Goal: Check status: Check status

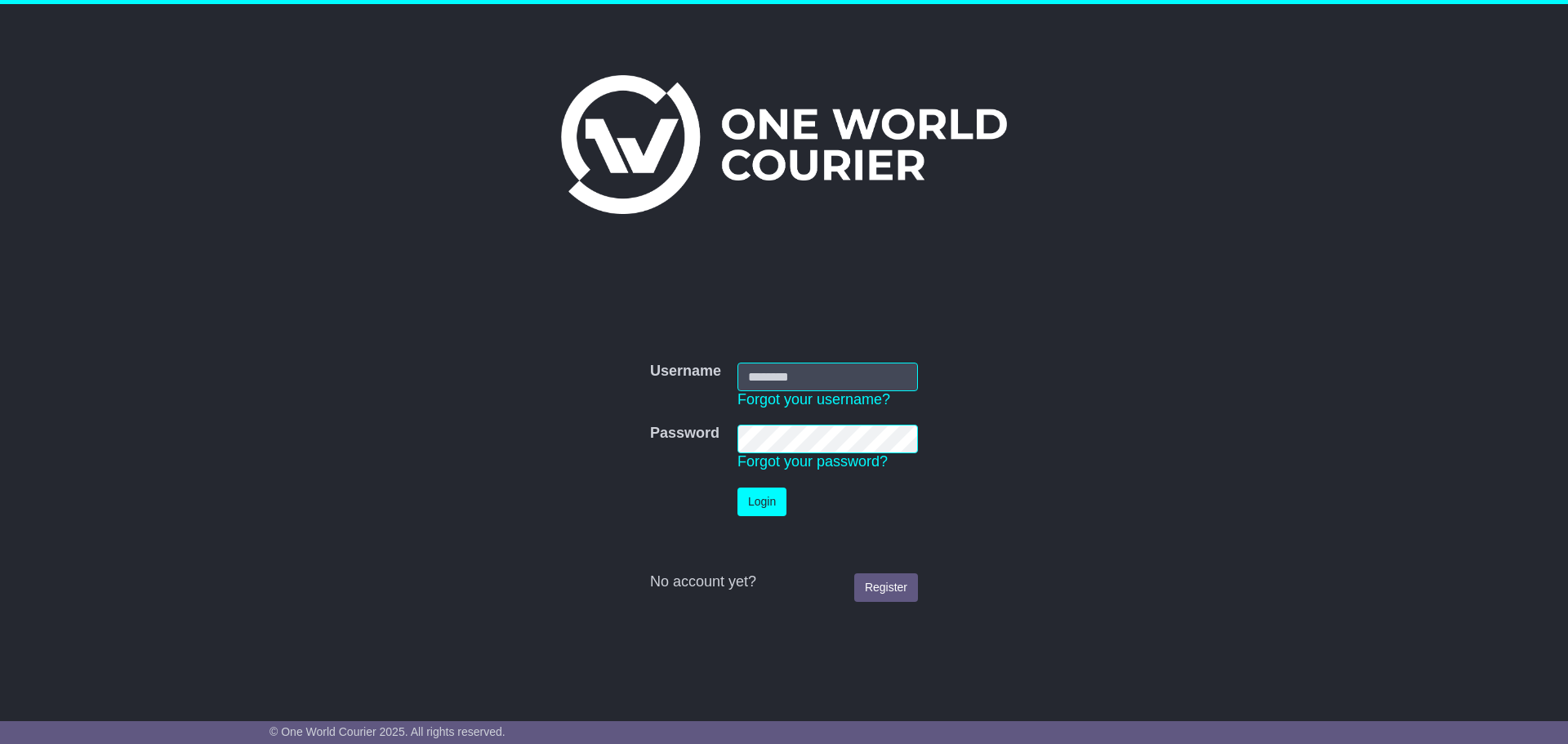
type input "**********"
click at [769, 501] on button "Login" at bounding box center [762, 502] width 49 height 29
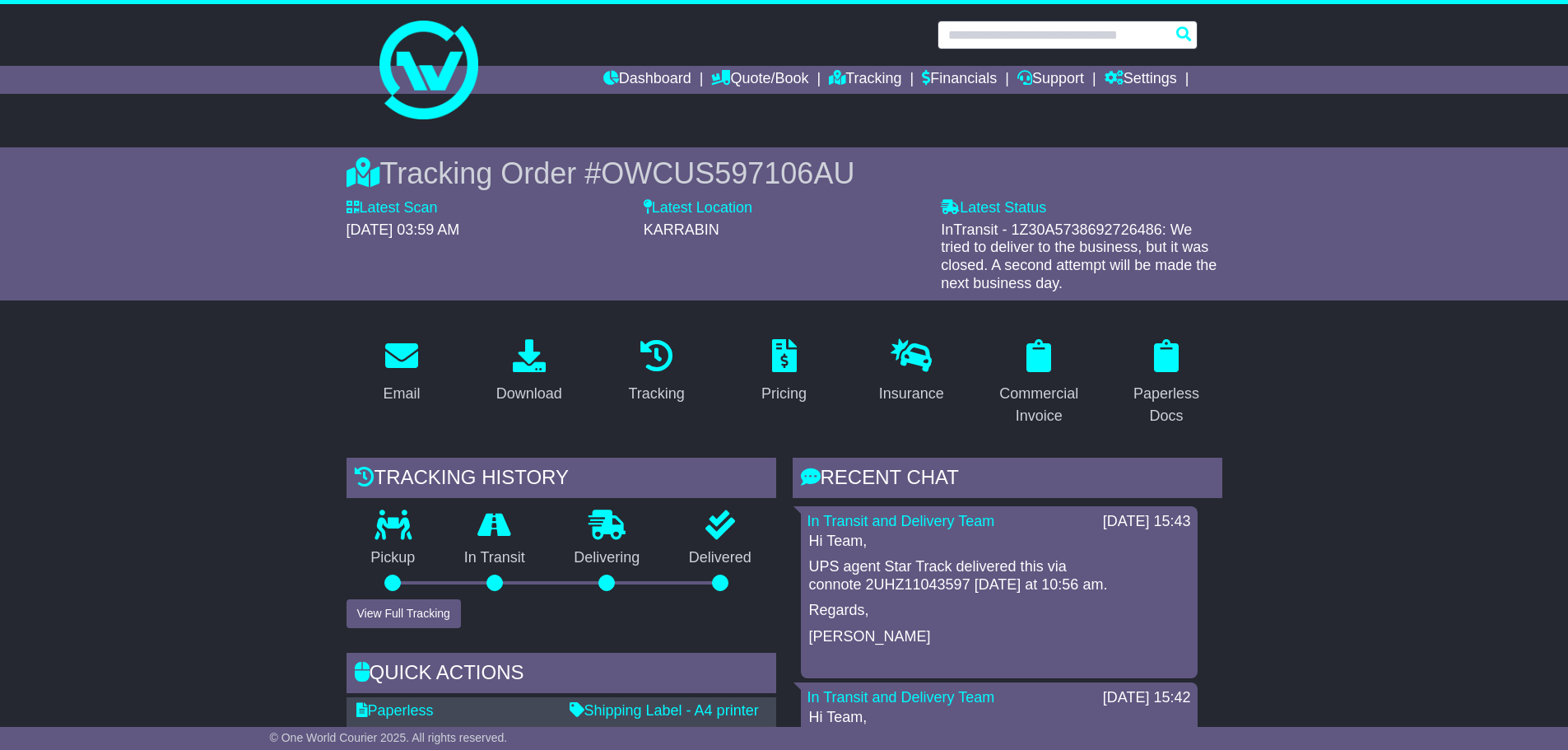
click at [1030, 29] on input "text" at bounding box center [1067, 36] width 260 height 29
type input "*"
click at [649, 78] on link "Dashboard" at bounding box center [647, 79] width 88 height 28
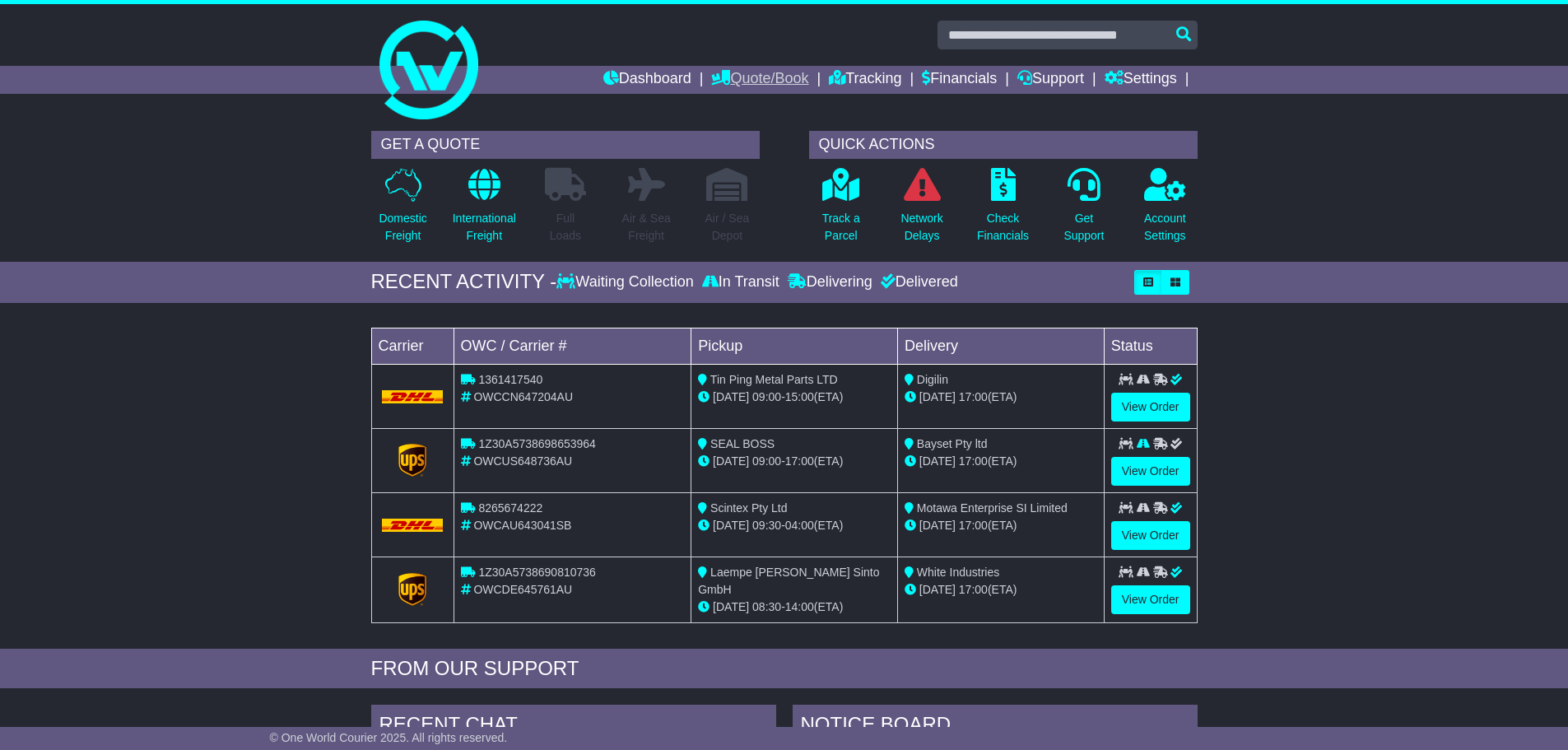
click at [759, 79] on link "Quote/Book" at bounding box center [760, 79] width 97 height 28
click at [635, 80] on link "Dashboard" at bounding box center [647, 79] width 88 height 28
drag, startPoint x: 945, startPoint y: 494, endPoint x: 962, endPoint y: 273, distance: 221.7
drag, startPoint x: 746, startPoint y: 458, endPoint x: 821, endPoint y: 458, distance: 75.0
click at [830, 461] on div "[DATE] 09:00 - 17:00 (ETA)" at bounding box center [794, 461] width 192 height 17
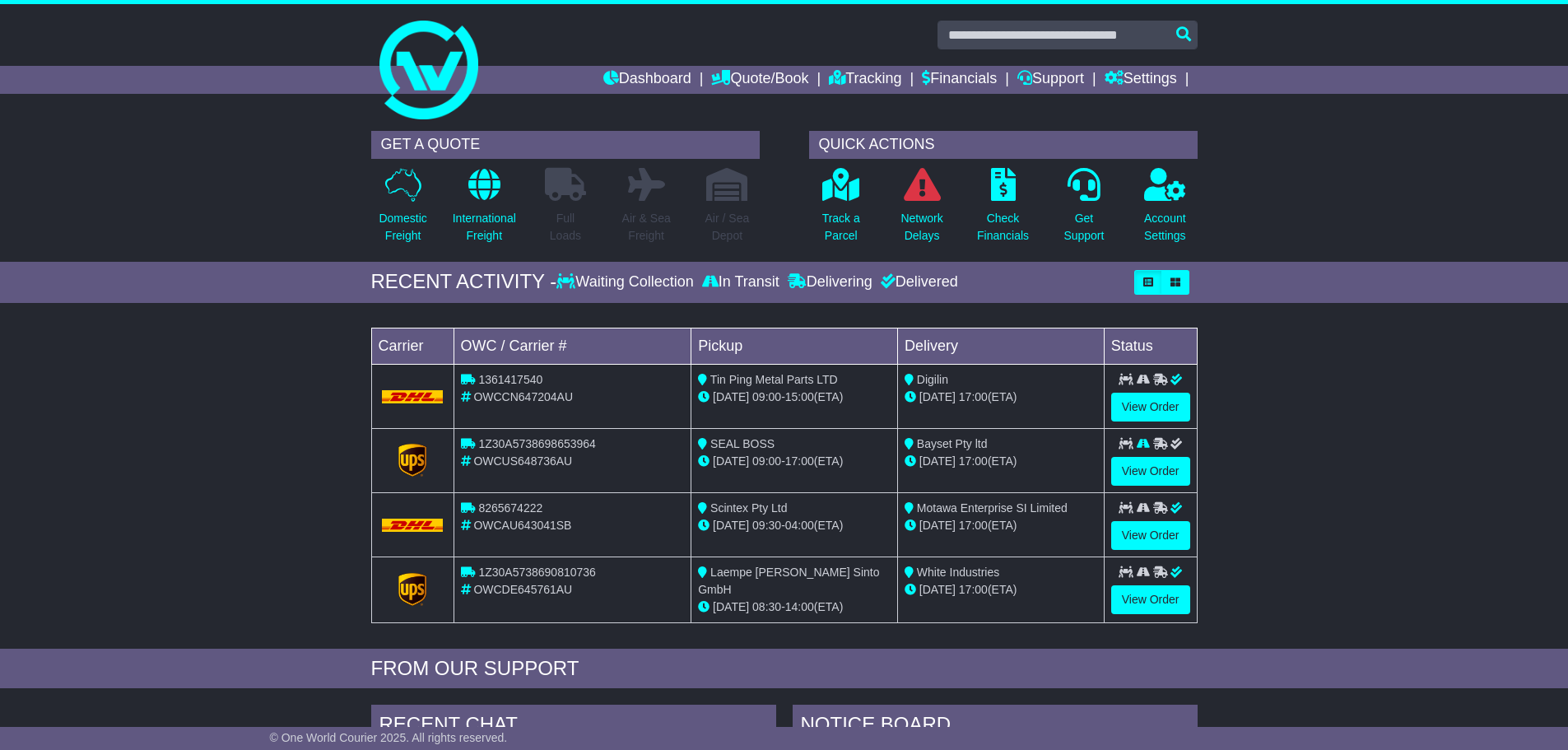
click at [791, 451] on div "SEAL BOSS" at bounding box center [794, 443] width 192 height 17
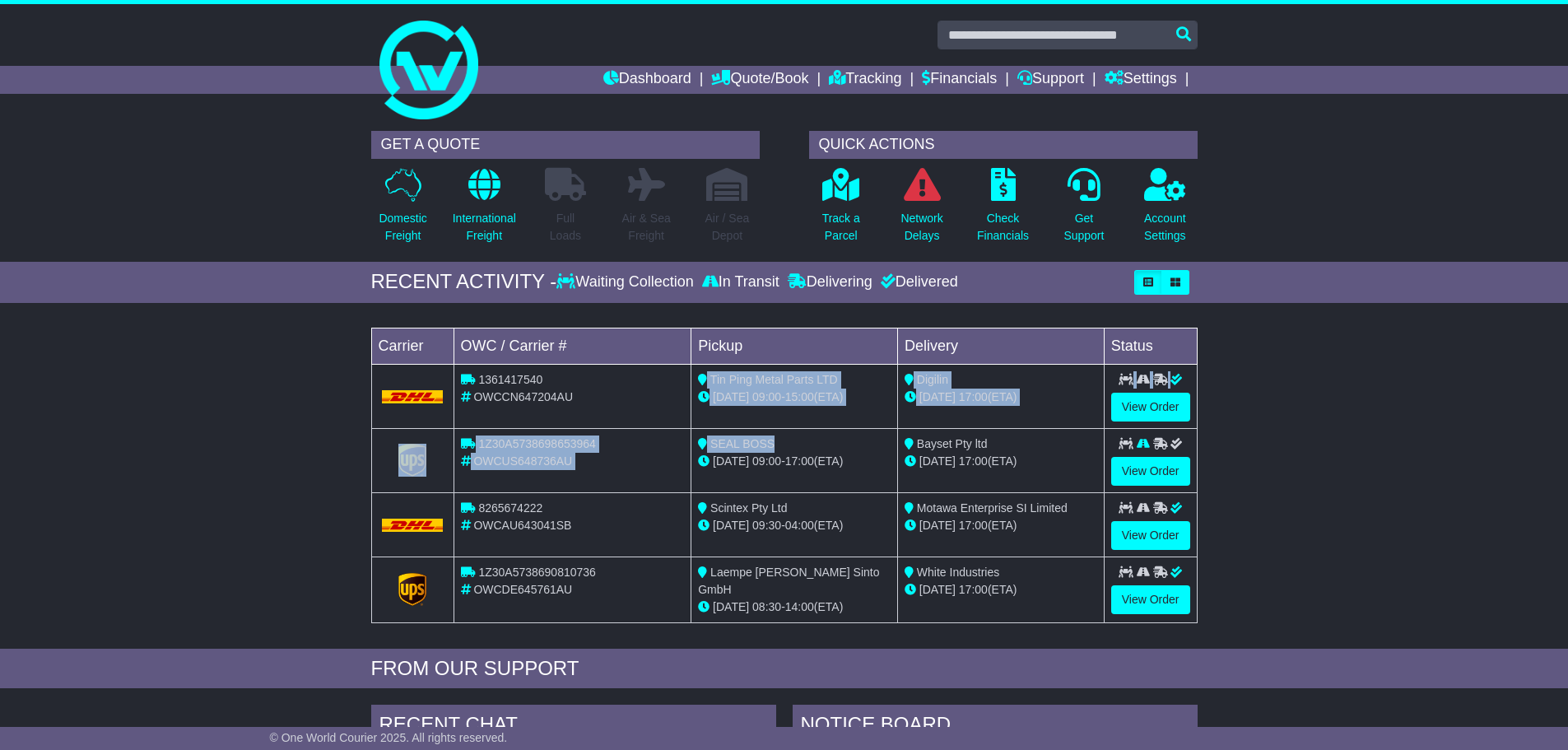
drag, startPoint x: 782, startPoint y: 445, endPoint x: 660, endPoint y: 425, distance: 123.6
click at [660, 425] on tbody "1361417540 OWCCN647204AU Tin Ping Metal Parts LTD [DATE] 09:00 - 15:00 (ETA) Di…" at bounding box center [784, 493] width 826 height 258
click at [517, 443] on span "1Z30A5738698653964" at bounding box center [536, 443] width 117 height 13
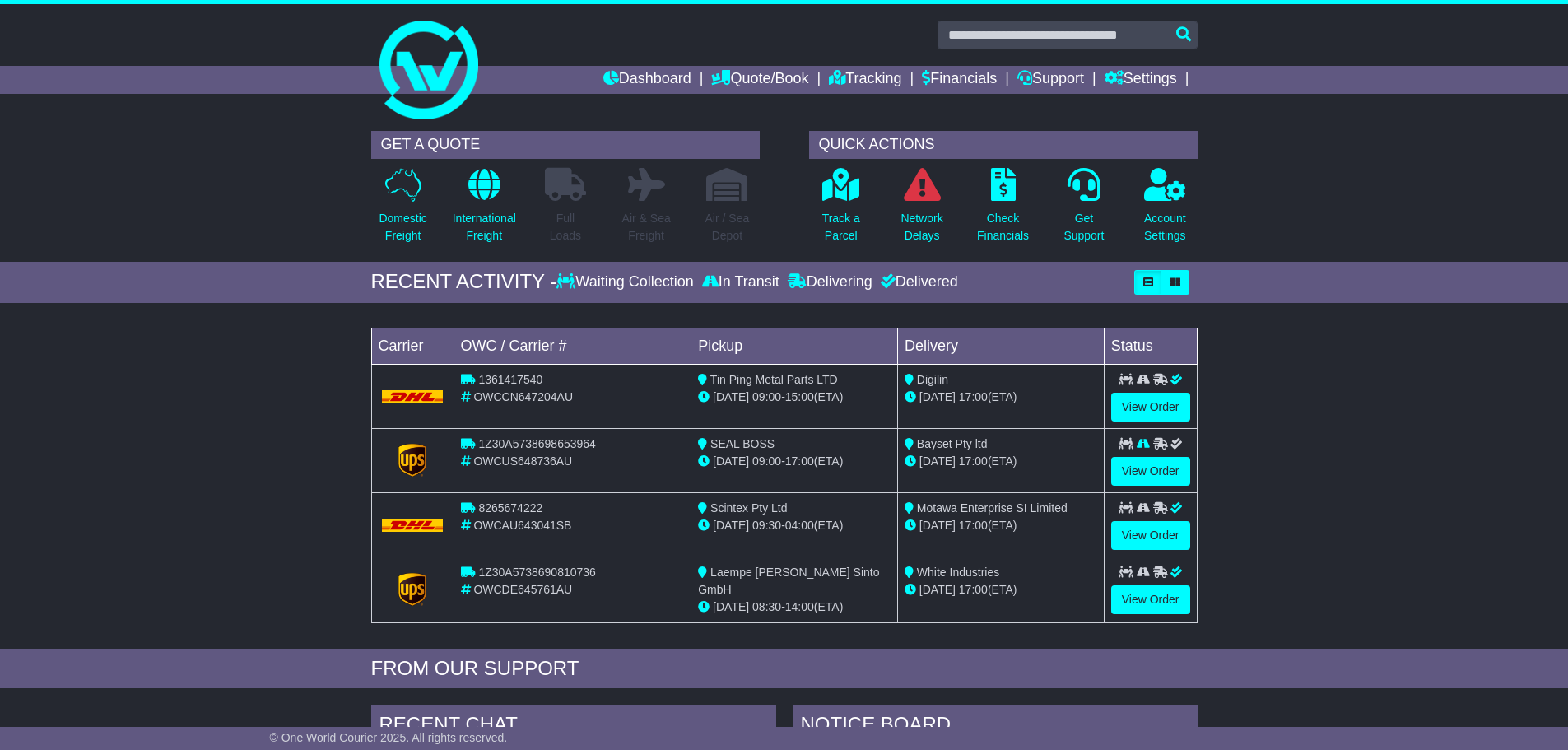
drag, startPoint x: 1002, startPoint y: 461, endPoint x: 909, endPoint y: 462, distance: 93.0
click at [909, 462] on div "[DATE] 17:00 (ETA)" at bounding box center [1001, 461] width 192 height 17
click at [544, 456] on span "OWCUS648736AU" at bounding box center [523, 461] width 99 height 13
copy span "OWCUS648736AU"
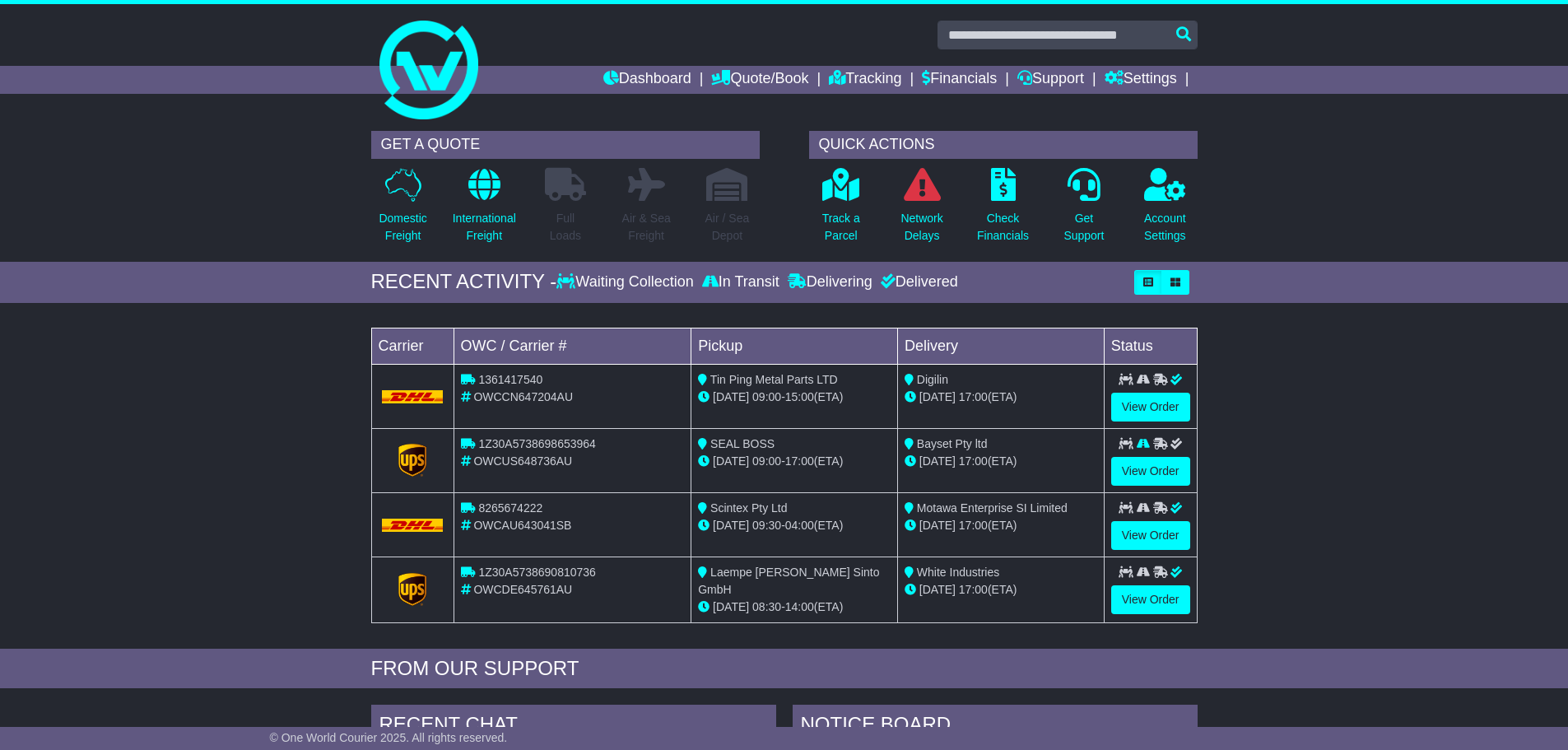
click at [212, 488] on div "Loading... No bookings found Carrier OWC / Carrier # Pickup Delivery Status 136…" at bounding box center [784, 480] width 1568 height 338
